Goal: Register for event/course

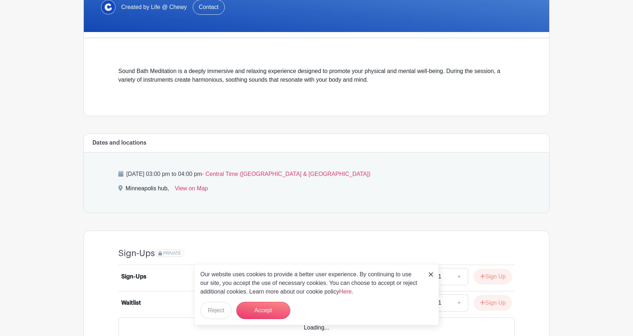
scroll to position [183, 0]
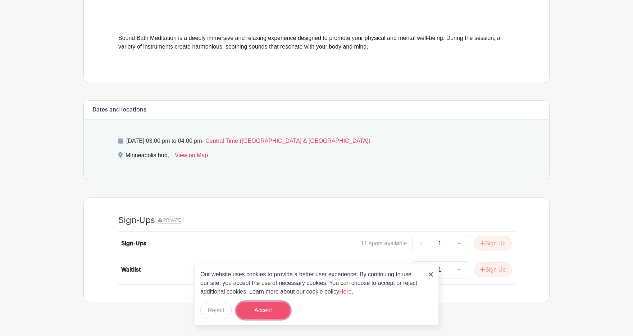
click at [280, 308] on button "Accept" at bounding box center [263, 310] width 54 height 17
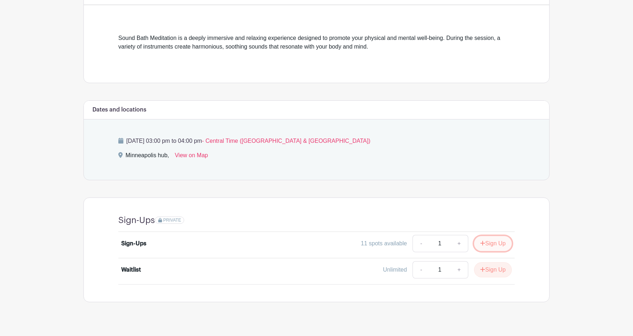
click at [487, 243] on button "Sign Up" at bounding box center [493, 243] width 38 height 15
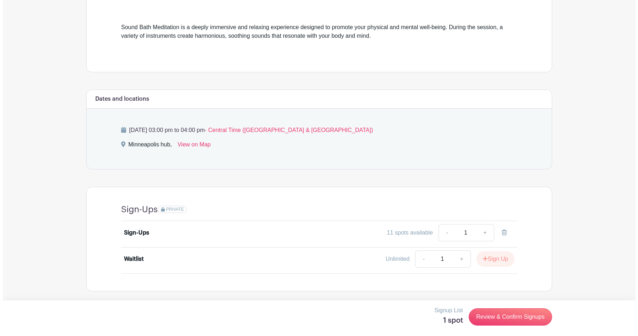
scroll to position [194, 0]
click at [507, 317] on link "Review & Confirm Signups" at bounding box center [507, 316] width 83 height 17
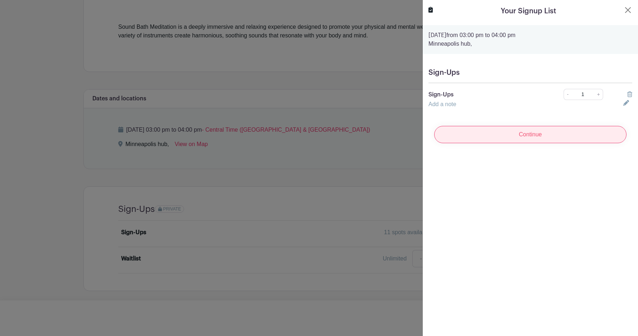
click at [529, 135] on input "Continue" at bounding box center [530, 134] width 192 height 17
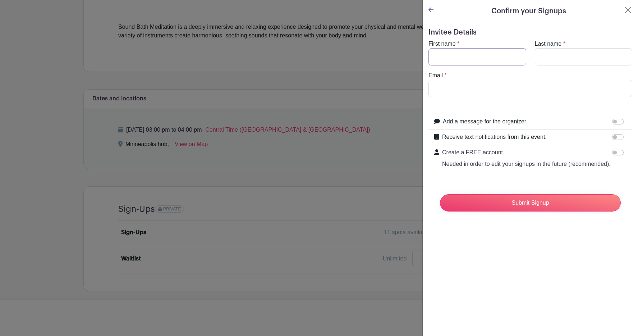
click at [476, 59] on input "First name" at bounding box center [477, 56] width 98 height 17
type input "[PERSON_NAME]"
click at [564, 58] on input "Last name" at bounding box center [584, 56] width 98 height 17
type input "Konda"
click at [509, 85] on input "Email" at bounding box center [530, 88] width 204 height 17
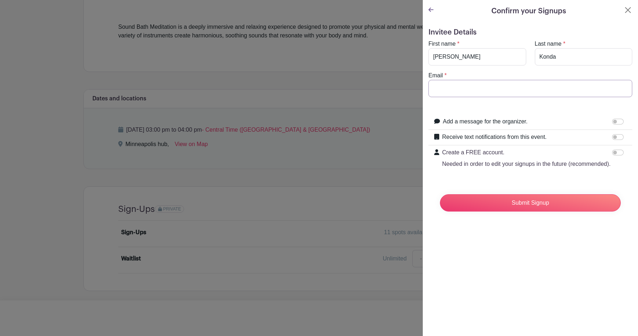
type input "[EMAIL_ADDRESS][DOMAIN_NAME]"
click at [612, 136] on input "Receive text notifications from this event." at bounding box center [618, 137] width 12 height 6
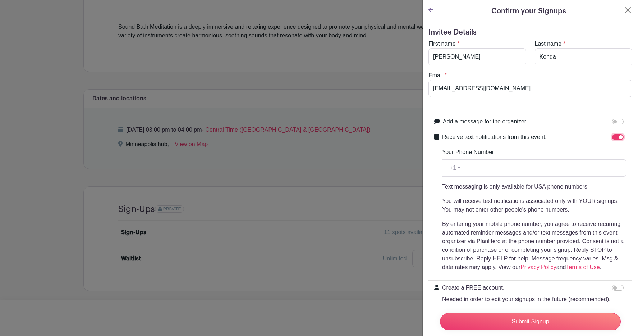
click at [614, 136] on input "Receive text notifications from this event." at bounding box center [618, 137] width 12 height 6
checkbox input "false"
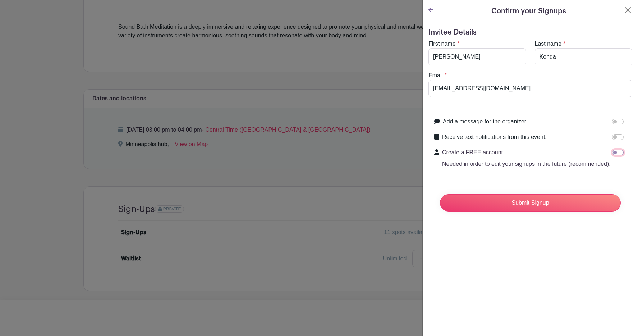
click at [612, 152] on input "Create a FREE account. Needed in order to edit your signups in the future (reco…" at bounding box center [618, 153] width 12 height 6
checkbox input "true"
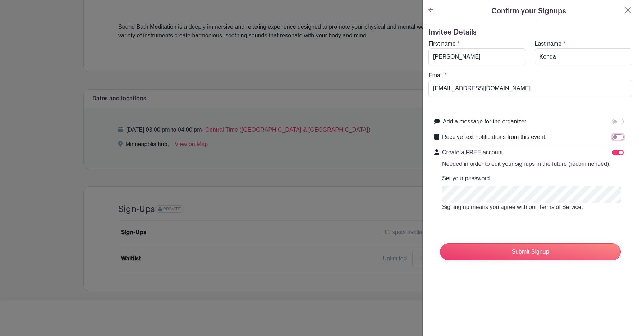
click at [612, 137] on input "Receive text notifications from this event." at bounding box center [618, 137] width 12 height 6
checkbox input "true"
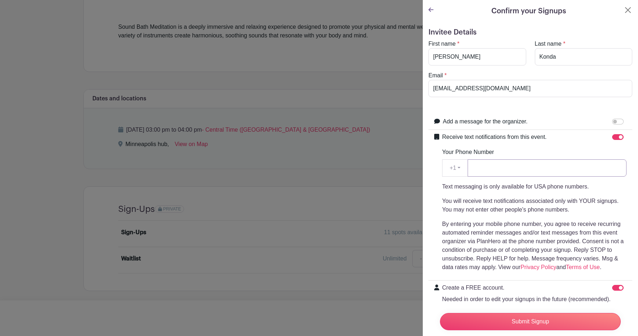
click at [541, 168] on input "Your Phone Number" at bounding box center [547, 167] width 159 height 17
type input "6122449484"
click at [569, 150] on div "Your Phone Number +1 +1 6122449484 Text messaging is only available for USA pho…" at bounding box center [534, 210] width 184 height 124
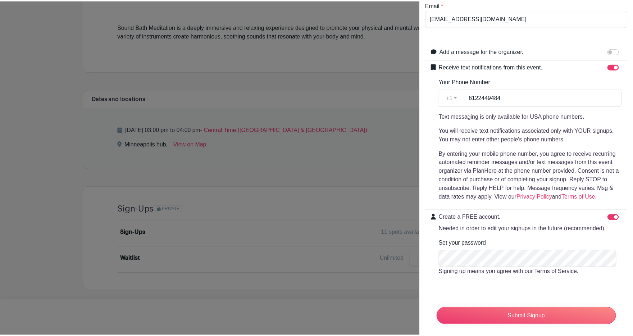
scroll to position [100, 0]
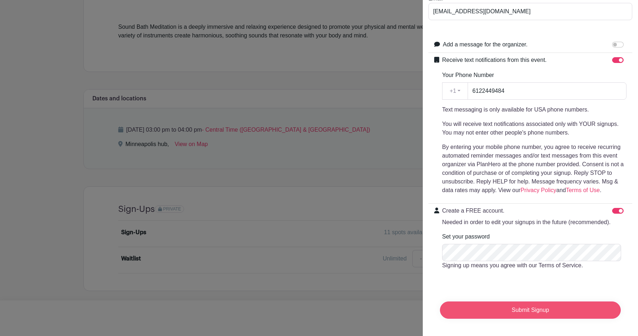
click at [545, 308] on input "Submit Signup" at bounding box center [530, 309] width 181 height 17
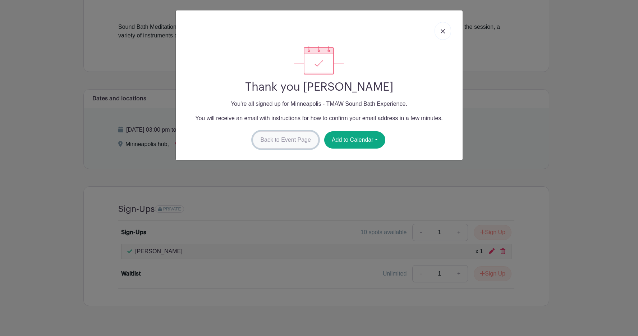
click at [276, 145] on link "Back to Event Page" at bounding box center [286, 139] width 66 height 17
